Goal: Navigation & Orientation: Find specific page/section

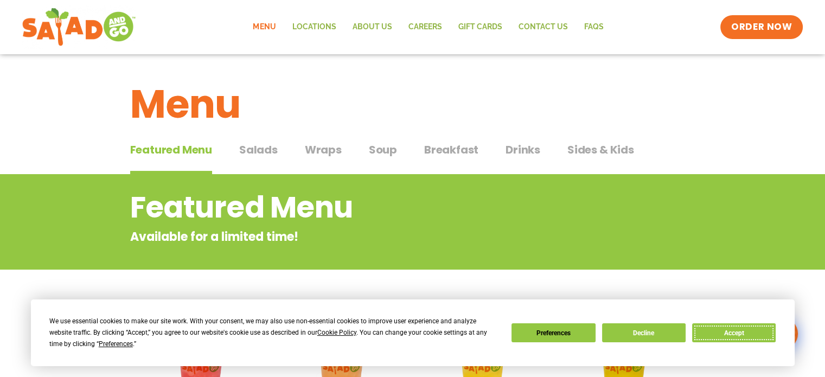
click at [720, 323] on button "Accept" at bounding box center [734, 332] width 84 height 19
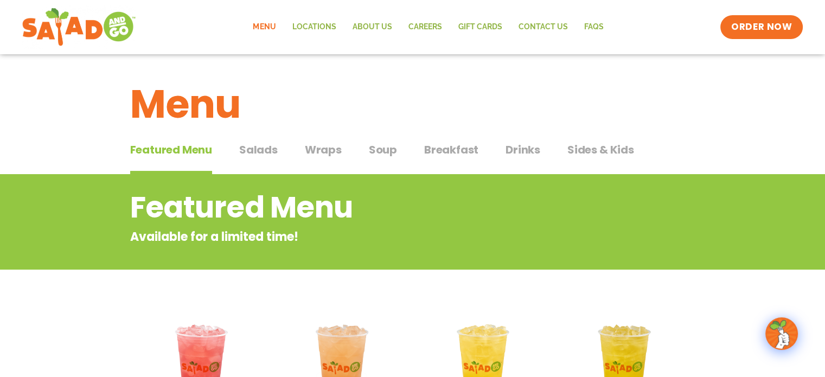
click at [596, 153] on span "Sides & Kids" at bounding box center [600, 150] width 67 height 16
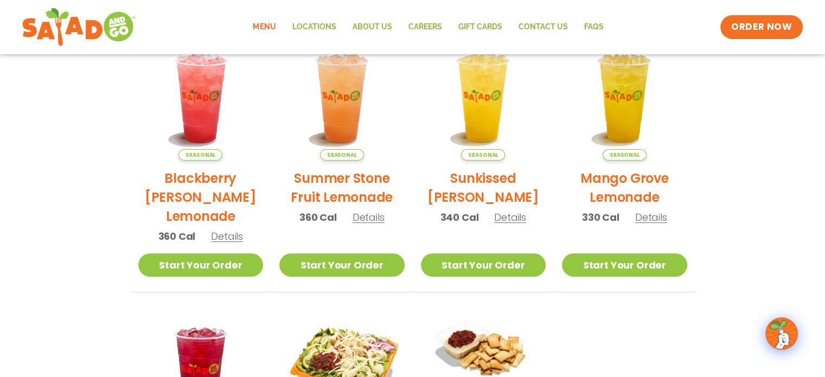
scroll to position [217, 0]
